Goal: Communication & Community: Answer question/provide support

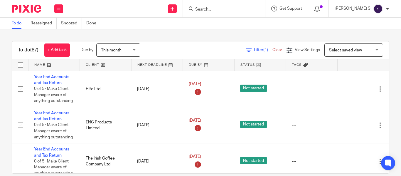
click at [209, 11] on input "Search" at bounding box center [221, 9] width 53 height 5
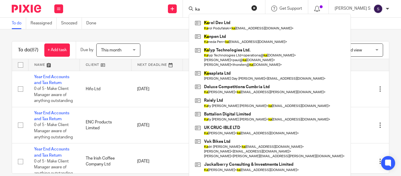
type input "k"
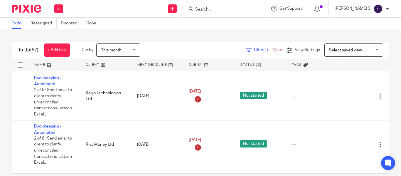
scroll to position [2246, 0]
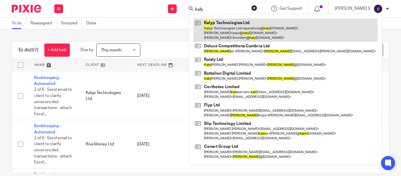
type input "kaly"
click at [247, 26] on link at bounding box center [286, 30] width 184 height 23
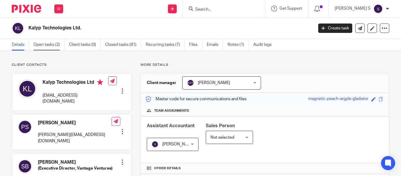
click at [55, 46] on link "Open tasks (2)" at bounding box center [48, 44] width 31 height 11
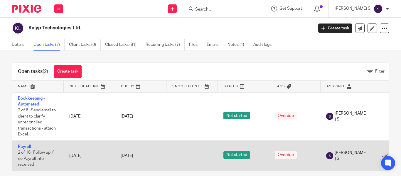
scroll to position [11, 0]
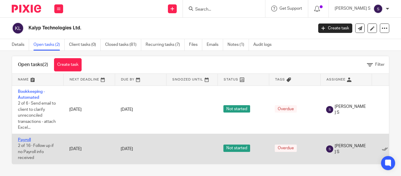
click at [28, 138] on link "Payroll" at bounding box center [24, 140] width 13 height 4
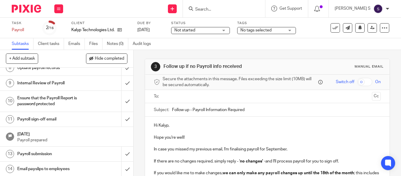
scroll to position [181, 0]
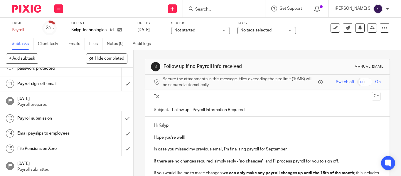
click at [168, 137] on p "Hope you're well!" at bounding box center [267, 137] width 227 height 6
click at [171, 124] on p "Hi Kalyp," at bounding box center [267, 125] width 227 height 6
click at [180, 95] on input "text" at bounding box center [267, 96] width 205 height 7
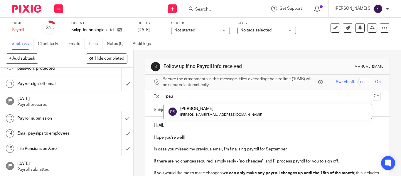
type input "pau"
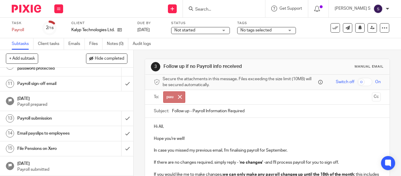
click at [183, 98] on span "pau" at bounding box center [174, 96] width 22 height 11
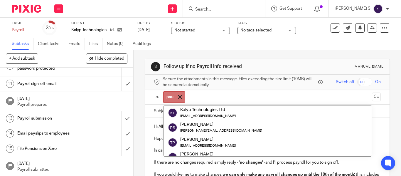
click at [180, 98] on span at bounding box center [180, 97] width 4 height 4
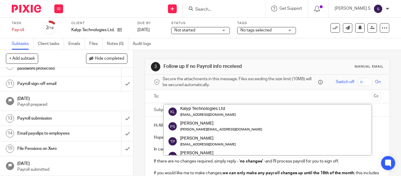
scroll to position [142, 0]
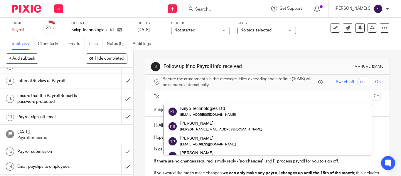
click at [60, 121] on h1 "Payroll sign-off email" at bounding box center [49, 116] width 65 height 9
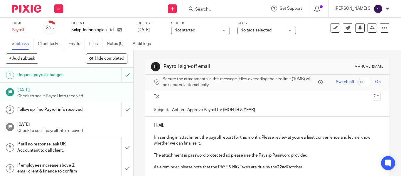
click at [230, 106] on input "Action - Approve Payroll for {MONTH & YEAR}" at bounding box center [276, 109] width 209 height 13
drag, startPoint x: 221, startPoint y: 109, endPoint x: 267, endPoint y: 106, distance: 45.6
click at [267, 106] on input "Action - Approve Payroll for {MONTH & YEAR}" at bounding box center [276, 109] width 209 height 13
type input "Action - Approve Payroll for [DATE]"
click at [259, 100] on ul at bounding box center [267, 97] width 209 height 10
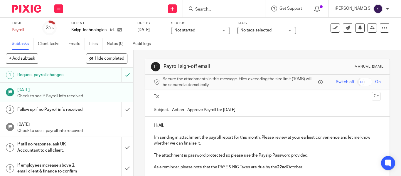
click at [258, 97] on input "text" at bounding box center [267, 96] width 205 height 7
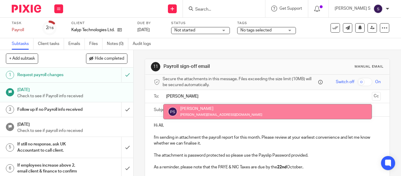
type input "[PERSON_NAME]"
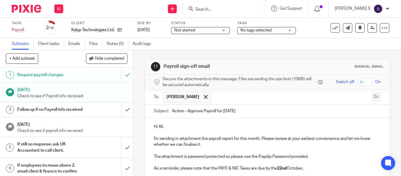
click at [372, 98] on button "Cc" at bounding box center [376, 97] width 9 height 9
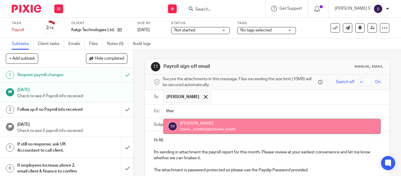
type input "thor"
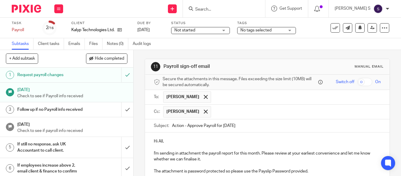
click at [240, 108] on input "text" at bounding box center [296, 111] width 164 height 11
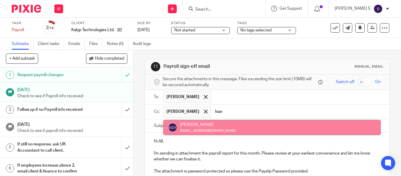
type input "kian"
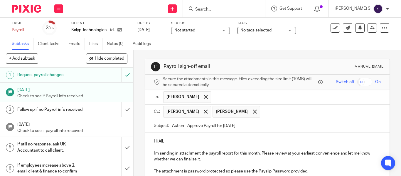
click at [272, 110] on input "text" at bounding box center [320, 111] width 115 height 11
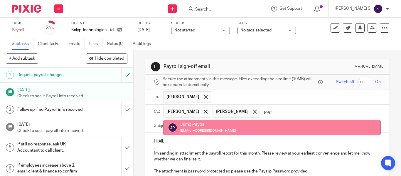
type input "payr"
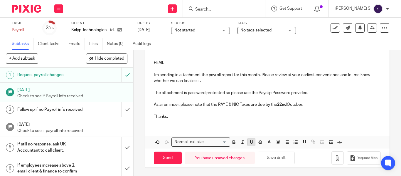
scroll to position [79, 0]
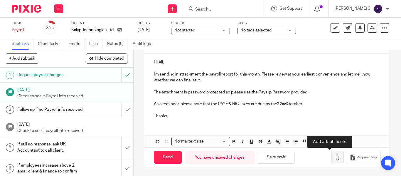
click at [333, 155] on button "button" at bounding box center [338, 157] width 12 height 13
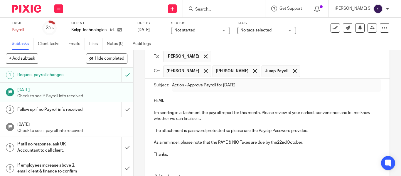
scroll to position [112, 0]
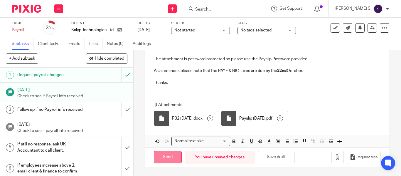
click at [169, 157] on input "Send" at bounding box center [168, 157] width 28 height 13
type input "Sent"
